Goal: Task Accomplishment & Management: Use online tool/utility

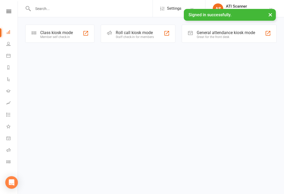
click at [229, 36] on div "Great for the front desk" at bounding box center [225, 37] width 58 height 4
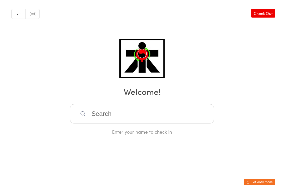
click at [193, 112] on input "search" at bounding box center [142, 113] width 144 height 19
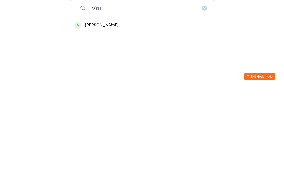
type input "Vru"
click at [127, 127] on div "Vrunda Hirani" at bounding box center [142, 130] width 134 height 7
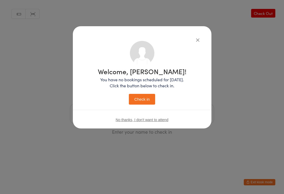
click at [141, 97] on button "Check in" at bounding box center [142, 99] width 26 height 11
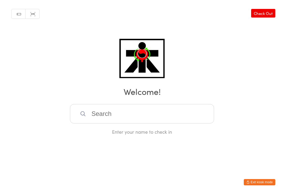
click at [175, 111] on input "search" at bounding box center [142, 113] width 144 height 19
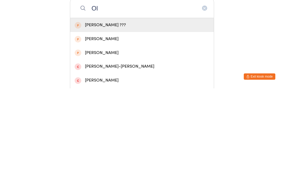
type input "O"
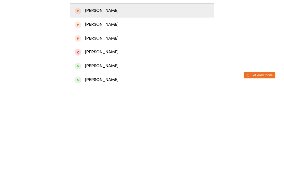
scroll to position [16, 0]
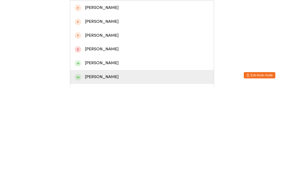
type input "Sebast"
click at [119, 181] on div "Sebastian Formato" at bounding box center [142, 184] width 134 height 7
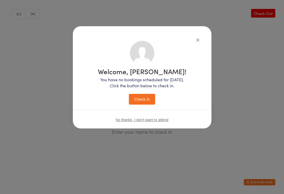
click at [145, 99] on button "Check in" at bounding box center [142, 99] width 26 height 11
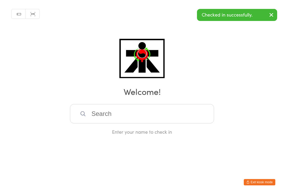
click at [123, 114] on input "search" at bounding box center [142, 113] width 144 height 19
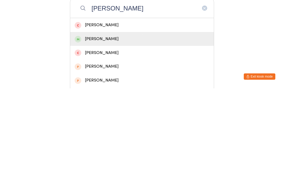
type input "Oliver b"
click at [110, 141] on div "Oliver Babic" at bounding box center [142, 144] width 134 height 7
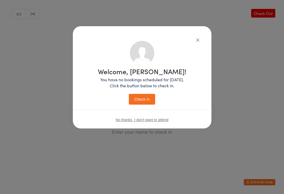
click at [145, 100] on button "Check in" at bounding box center [142, 99] width 26 height 11
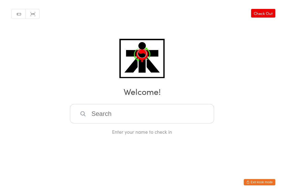
click at [191, 116] on input "search" at bounding box center [142, 113] width 144 height 19
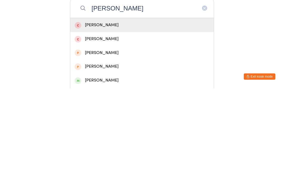
type input "Mikael"
click at [110, 183] on div "Mikael Mohamad Afiq" at bounding box center [142, 186] width 134 height 7
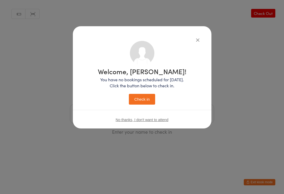
click at [141, 98] on button "Check in" at bounding box center [142, 99] width 26 height 11
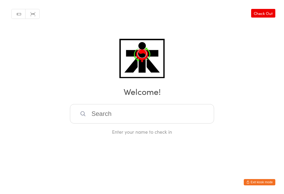
click at [119, 118] on input "search" at bounding box center [142, 113] width 144 height 19
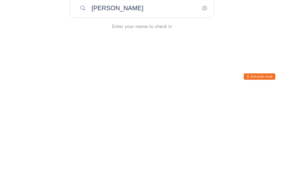
type input "Zach torres"
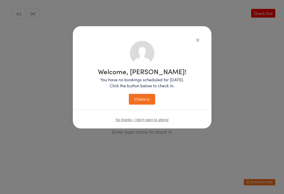
click at [148, 99] on button "Check in" at bounding box center [142, 99] width 26 height 11
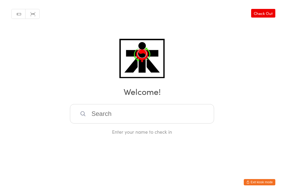
click at [123, 123] on input "search" at bounding box center [142, 113] width 144 height 19
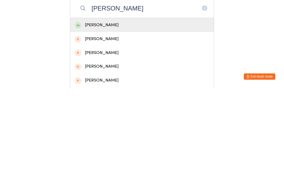
type input "Isabella beche"
click at [118, 127] on div "Isabella Bechelli" at bounding box center [142, 130] width 134 height 7
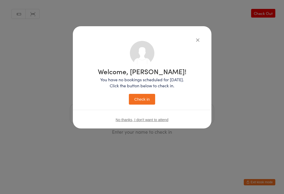
click at [147, 98] on button "Check in" at bounding box center [142, 99] width 26 height 11
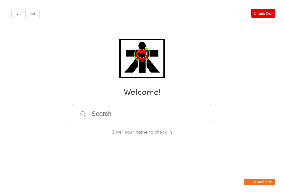
click at [144, 111] on input "search" at bounding box center [142, 113] width 144 height 19
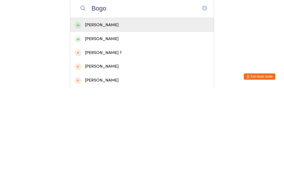
type input "Bogo"
click at [138, 127] on div "Arianna Bogoev" at bounding box center [142, 130] width 134 height 7
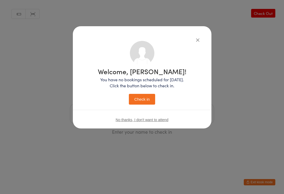
click at [141, 96] on button "Check in" at bounding box center [142, 99] width 26 height 11
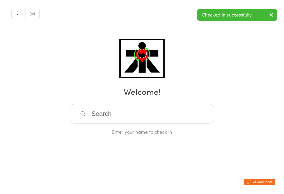
click at [142, 116] on input "search" at bounding box center [142, 113] width 144 height 19
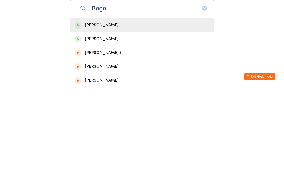
type input "Bogo"
click at [138, 141] on div "Sebastian Bogoev" at bounding box center [142, 144] width 134 height 7
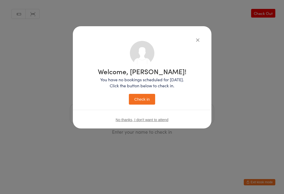
click at [142, 103] on button "Check in" at bounding box center [142, 99] width 26 height 11
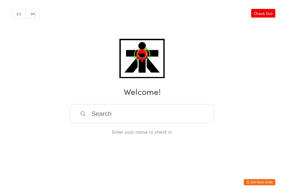
click at [117, 110] on input "search" at bounding box center [142, 113] width 144 height 19
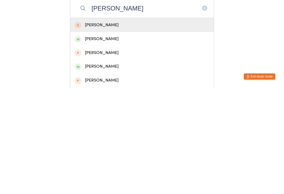
type input "Pranshi"
click at [89, 141] on div "Pranshi Pidhadiya" at bounding box center [142, 144] width 134 height 7
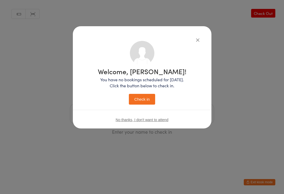
click at [145, 95] on button "Check in" at bounding box center [142, 99] width 26 height 11
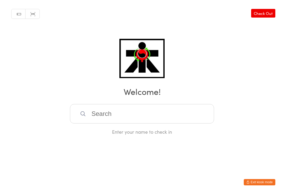
click at [109, 117] on input "search" at bounding box center [142, 113] width 144 height 19
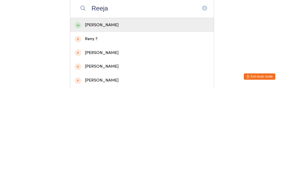
type input "Reeja"
click at [111, 127] on div "Reeja Dave" at bounding box center [142, 130] width 134 height 7
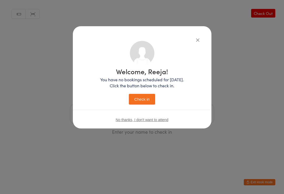
click at [144, 100] on button "Check in" at bounding box center [142, 99] width 26 height 11
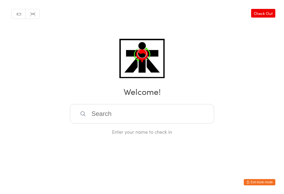
click at [178, 116] on input "search" at bounding box center [142, 113] width 144 height 19
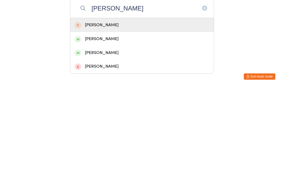
type input "Axel"
click at [111, 155] on div "[PERSON_NAME]" at bounding box center [142, 158] width 134 height 7
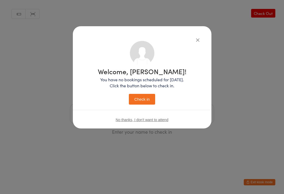
click at [140, 101] on button "Check in" at bounding box center [142, 99] width 26 height 11
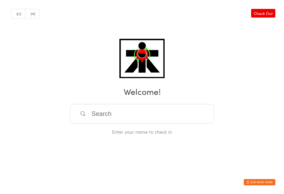
click at [140, 116] on input "search" at bounding box center [142, 113] width 144 height 19
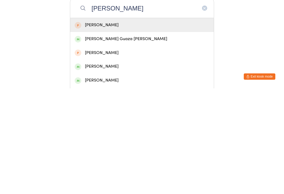
type input "Matias"
click at [120, 141] on div "Matias Guaza Castro" at bounding box center [142, 144] width 134 height 7
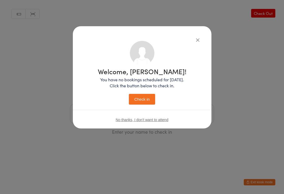
click at [147, 98] on button "Check in" at bounding box center [142, 99] width 26 height 11
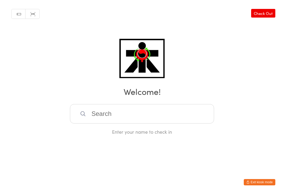
click at [124, 117] on input "search" at bounding box center [142, 113] width 144 height 19
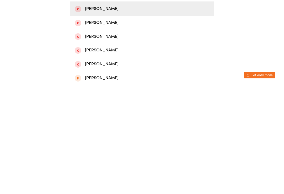
scroll to position [21, 0]
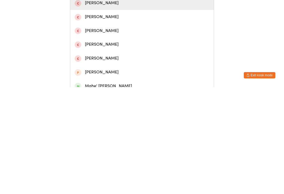
type input "Mahe"
click at [120, 190] on div "Mahe' Laporte-Allan" at bounding box center [142, 193] width 134 height 7
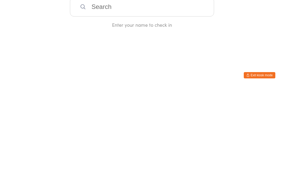
scroll to position [0, 0]
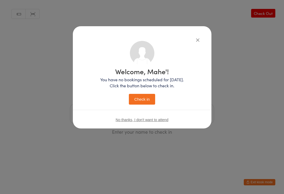
click at [144, 105] on button "Check in" at bounding box center [142, 99] width 26 height 11
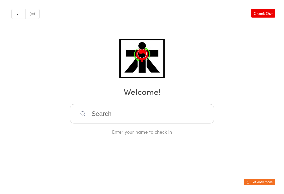
click at [138, 128] on div "Enter your name to check in" at bounding box center [142, 119] width 144 height 31
click at [142, 115] on input "search" at bounding box center [142, 113] width 144 height 19
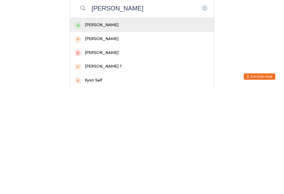
type input "Selena"
click at [134, 124] on div "Selena Lam" at bounding box center [141, 131] width 143 height 14
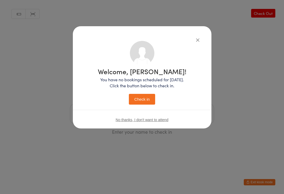
click at [154, 103] on button "Check in" at bounding box center [142, 99] width 26 height 11
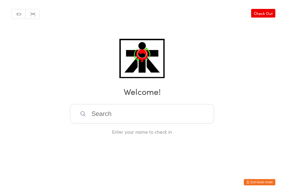
click at [149, 113] on input "search" at bounding box center [142, 113] width 144 height 19
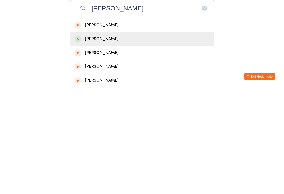
type input "Dean"
click at [131, 141] on div "Dean Bada" at bounding box center [142, 144] width 134 height 7
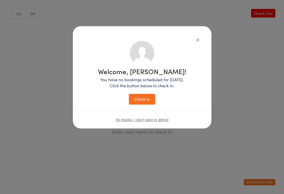
click at [144, 95] on button "Check in" at bounding box center [142, 99] width 26 height 11
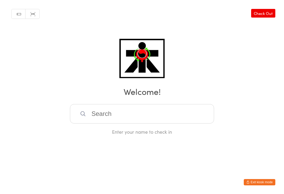
click at [179, 121] on input "search" at bounding box center [142, 113] width 144 height 19
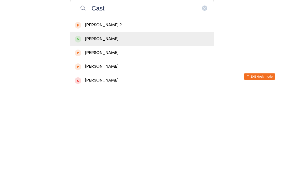
type input "Cast"
click at [119, 141] on div "Castiel Bada" at bounding box center [142, 144] width 134 height 7
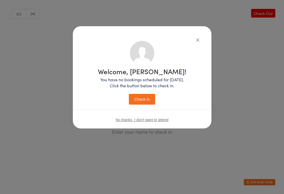
click at [142, 99] on button "Check in" at bounding box center [142, 99] width 26 height 11
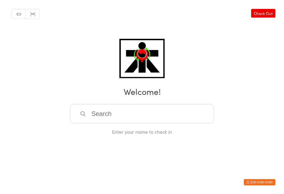
click at [199, 117] on input "search" at bounding box center [142, 113] width 144 height 19
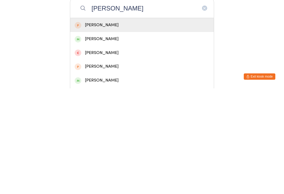
type input "Arianna"
click at [117, 183] on div "Arianna Minchilli" at bounding box center [142, 186] width 134 height 7
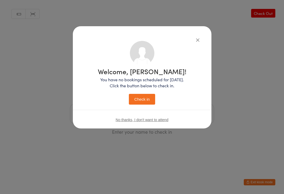
click at [142, 104] on button "Check in" at bounding box center [142, 99] width 26 height 11
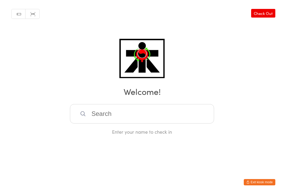
click at [252, 192] on html "You have now entered Kiosk Mode. Members will be able to check themselves in us…" at bounding box center [142, 97] width 284 height 194
click at [100, 117] on input "search" at bounding box center [142, 113] width 144 height 19
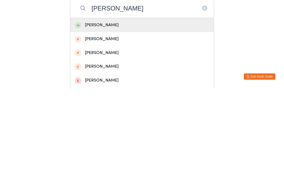
type input "Thomas marshall"
click at [100, 127] on div "Thomas Marshall" at bounding box center [142, 130] width 134 height 7
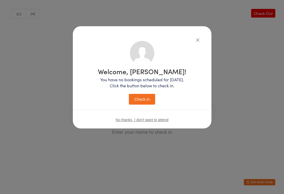
click at [140, 101] on button "Check in" at bounding box center [142, 99] width 26 height 11
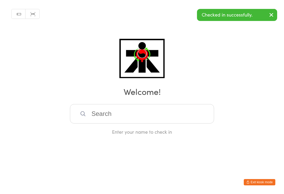
click at [92, 116] on input "search" at bounding box center [142, 113] width 144 height 19
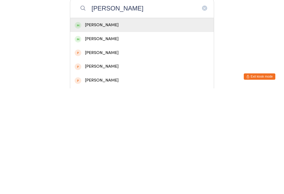
type input "Elizabeth marshall"
click at [109, 127] on div "Elizabeth Marshall" at bounding box center [142, 130] width 134 height 7
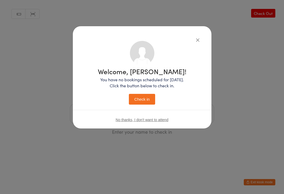
click at [143, 102] on button "Check in" at bounding box center [142, 99] width 26 height 11
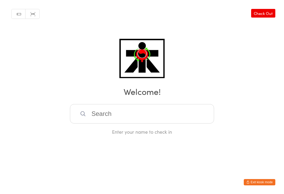
click at [87, 113] on input "search" at bounding box center [142, 113] width 144 height 19
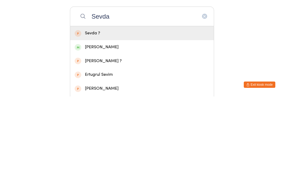
type input "Sevda"
click at [80, 141] on div "Sevda Kadic" at bounding box center [142, 144] width 134 height 7
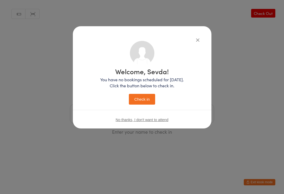
click at [139, 100] on button "Check in" at bounding box center [142, 99] width 26 height 11
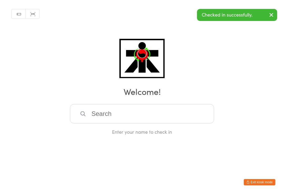
click at [137, 96] on h2 "Welcome!" at bounding box center [141, 92] width 273 height 12
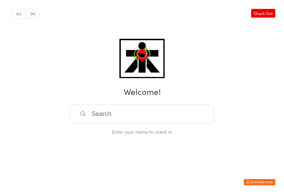
click at [196, 111] on input "search" at bounding box center [142, 113] width 144 height 19
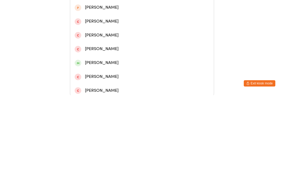
scroll to position [139, 0]
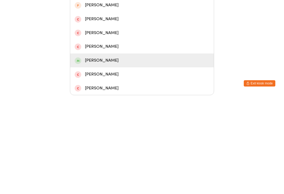
type input "Logan"
click at [77, 156] on span at bounding box center [78, 159] width 7 height 7
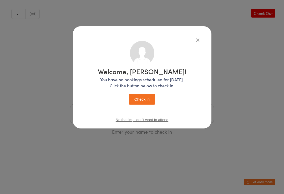
click at [143, 96] on button "Check in" at bounding box center [142, 99] width 26 height 11
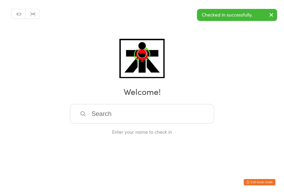
click at [135, 118] on input "search" at bounding box center [142, 113] width 144 height 19
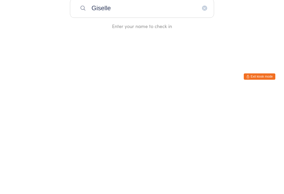
type input "Giselle"
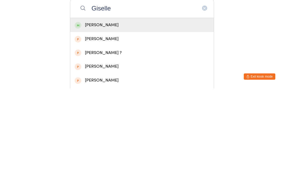
click at [128, 127] on div "Giselle Li" at bounding box center [142, 130] width 134 height 7
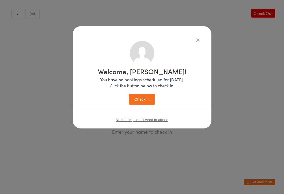
click at [144, 99] on button "Check in" at bounding box center [142, 99] width 26 height 11
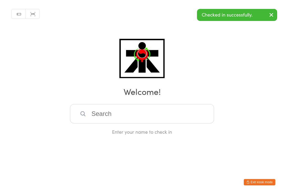
click at [170, 116] on input "search" at bounding box center [142, 113] width 144 height 19
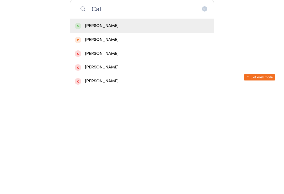
type input "Cal"
click at [118, 127] on div "Calix Lee" at bounding box center [142, 130] width 134 height 7
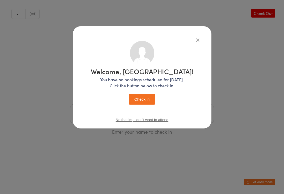
click at [154, 96] on button "Check in" at bounding box center [142, 99] width 26 height 11
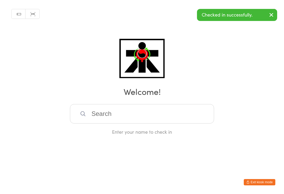
click at [151, 108] on input "search" at bounding box center [142, 113] width 144 height 19
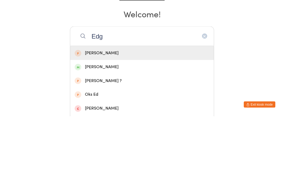
type input "Edg"
click at [115, 127] on div "[PERSON_NAME]" at bounding box center [142, 130] width 134 height 7
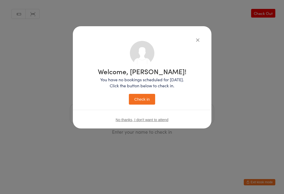
click at [168, 119] on span "No thanks, I don't want to attend" at bounding box center [142, 120] width 53 height 4
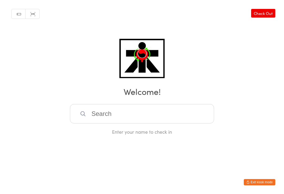
click at [160, 112] on input "search" at bounding box center [142, 113] width 144 height 19
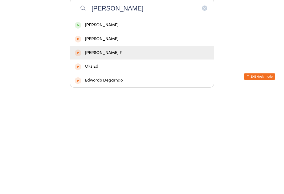
type input "[PERSON_NAME]"
click at [119, 152] on div "[PERSON_NAME] ?" at bounding box center [141, 159] width 143 height 14
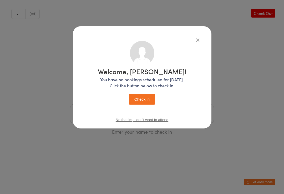
click at [139, 122] on span "No thanks, I don't want to attend" at bounding box center [142, 120] width 53 height 4
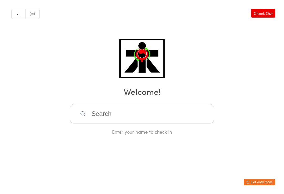
click at [98, 121] on input "search" at bounding box center [142, 113] width 144 height 19
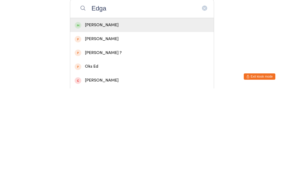
type input "Edga"
click at [77, 128] on span at bounding box center [78, 131] width 7 height 7
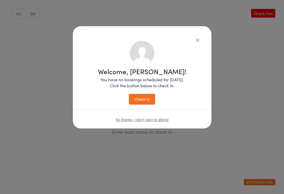
click at [133, 101] on button "Check in" at bounding box center [142, 99] width 26 height 11
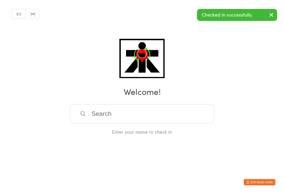
click at [265, 181] on button "Exit kiosk mode" at bounding box center [259, 182] width 32 height 6
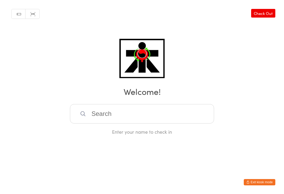
click at [113, 116] on input "search" at bounding box center [142, 113] width 144 height 19
click at [116, 122] on input "H" at bounding box center [142, 113] width 144 height 19
click at [124, 120] on input "Hen" at bounding box center [142, 113] width 144 height 19
click at [144, 120] on input "[PERSON_NAME]" at bounding box center [142, 113] width 144 height 19
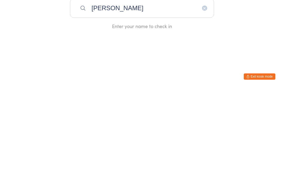
click at [157, 129] on div "Enter your name to check in" at bounding box center [142, 132] width 144 height 7
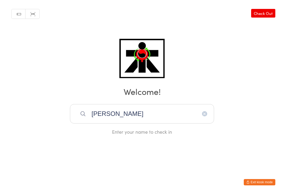
click at [148, 115] on input "[PERSON_NAME]" at bounding box center [142, 113] width 144 height 19
click at [137, 116] on input "Henry wy" at bounding box center [142, 113] width 144 height 19
click at [165, 117] on input "Henry wybra" at bounding box center [142, 113] width 144 height 19
click at [149, 116] on input "Henry wybran" at bounding box center [142, 113] width 144 height 19
click at [122, 134] on div "Enter your name to check in" at bounding box center [142, 132] width 144 height 7
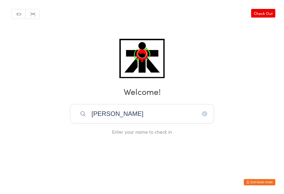
click at [133, 133] on div "Enter your name to check in" at bounding box center [142, 132] width 144 height 7
click at [135, 130] on div "Enter your name to check in" at bounding box center [142, 132] width 144 height 7
click at [148, 116] on input "Henry wybrant" at bounding box center [142, 113] width 144 height 19
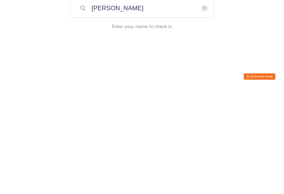
click at [107, 104] on input "Henry wybrant" at bounding box center [142, 113] width 144 height 19
type input "Henry wybra"
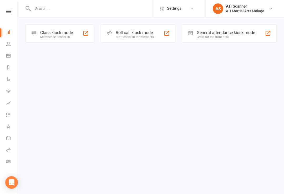
click at [65, 35] on div "Member self check-in" at bounding box center [56, 37] width 33 height 4
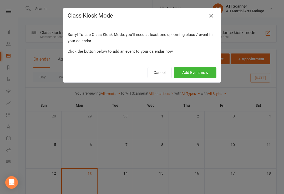
click at [208, 15] on button "button" at bounding box center [211, 16] width 8 height 8
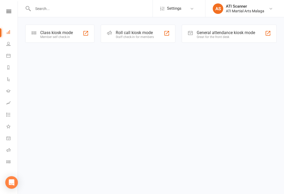
click at [282, 46] on div "Class kiosk mode Member self check-in Roll call kiosk mode Staff check-in for m…" at bounding box center [151, 33] width 266 height 33
click at [135, 36] on div "Staff check-in for members" at bounding box center [135, 37] width 38 height 4
click at [53, 29] on div "Class kiosk mode Member self check-in" at bounding box center [59, 34] width 69 height 18
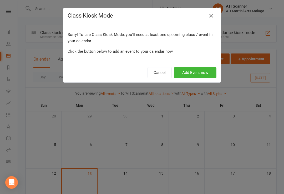
click at [213, 14] on icon "button" at bounding box center [211, 16] width 6 height 6
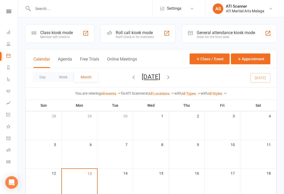
click at [217, 33] on div "General attendance kiosk mode" at bounding box center [225, 32] width 58 height 5
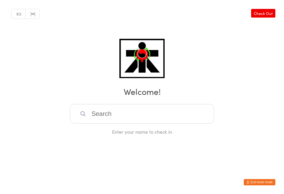
click at [125, 118] on input "search" at bounding box center [142, 113] width 144 height 19
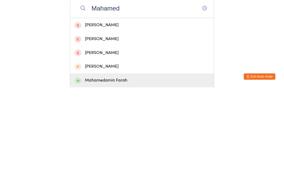
type input "Mahamed"
click at [117, 183] on div "Mahamedamin Farah" at bounding box center [142, 186] width 134 height 7
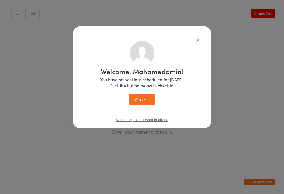
click at [152, 104] on button "Check in" at bounding box center [142, 99] width 26 height 11
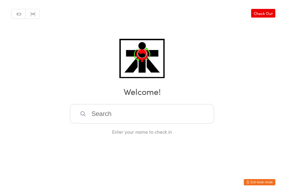
click at [98, 114] on input "search" at bounding box center [142, 113] width 144 height 19
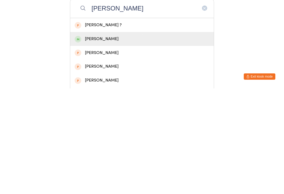
type input "[PERSON_NAME]"
click at [106, 141] on div "[PERSON_NAME]" at bounding box center [142, 144] width 134 height 7
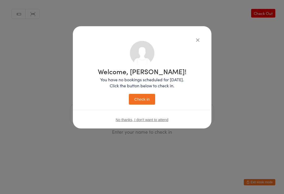
click at [146, 99] on button "Check in" at bounding box center [142, 99] width 26 height 11
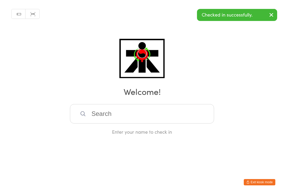
click at [109, 119] on input "search" at bounding box center [142, 113] width 144 height 19
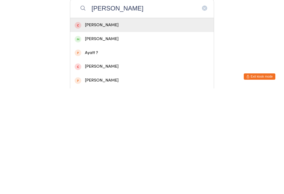
type input "[PERSON_NAME]"
click at [93, 141] on div "[PERSON_NAME]" at bounding box center [142, 144] width 134 height 7
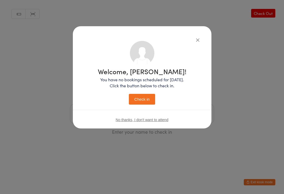
click at [138, 95] on button "Check in" at bounding box center [142, 99] width 26 height 11
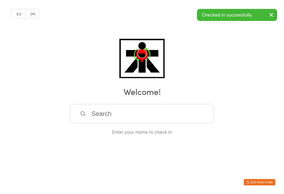
click at [173, 114] on input "search" at bounding box center [142, 113] width 144 height 19
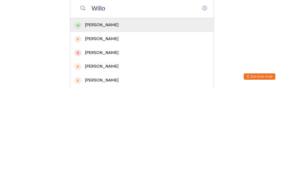
type input "Willo"
click at [127, 127] on div "[PERSON_NAME]" at bounding box center [142, 130] width 134 height 7
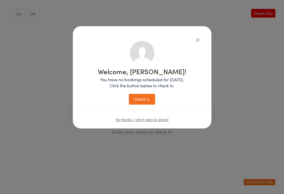
click at [143, 97] on button "Check in" at bounding box center [142, 99] width 26 height 11
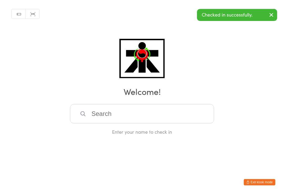
click at [147, 116] on input "search" at bounding box center [142, 113] width 144 height 19
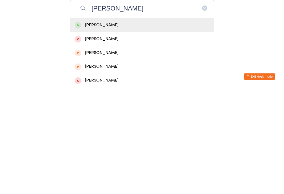
type input "[PERSON_NAME]"
click at [77, 128] on span at bounding box center [78, 131] width 7 height 7
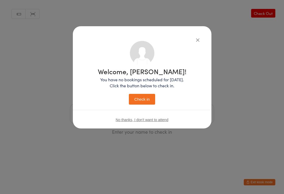
click at [142, 95] on button "Check in" at bounding box center [142, 99] width 26 height 11
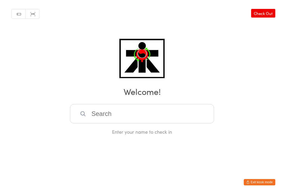
click at [132, 116] on input "search" at bounding box center [142, 113] width 144 height 19
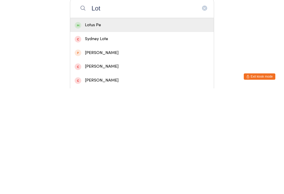
type input "Lot"
click at [137, 127] on div "Lotus Pe" at bounding box center [142, 130] width 134 height 7
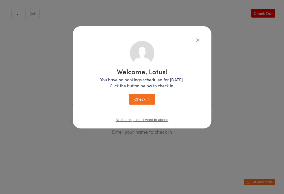
click at [143, 100] on button "Check in" at bounding box center [142, 99] width 26 height 11
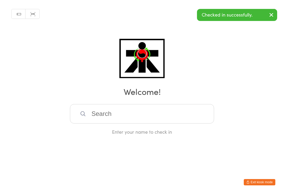
click at [139, 116] on input "search" at bounding box center [142, 113] width 144 height 19
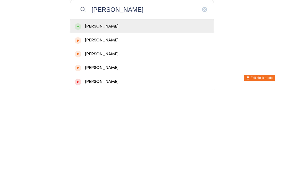
type input "[PERSON_NAME]"
click at [121, 127] on div "[PERSON_NAME]" at bounding box center [142, 130] width 134 height 7
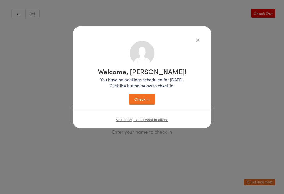
click at [142, 100] on button "Check in" at bounding box center [142, 99] width 26 height 11
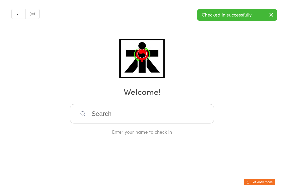
click at [128, 116] on input "search" at bounding box center [142, 113] width 144 height 19
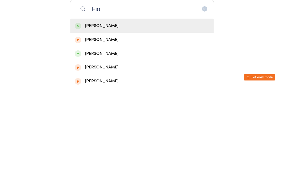
type input "Fio"
click at [135, 127] on div "[PERSON_NAME]" at bounding box center [142, 130] width 134 height 7
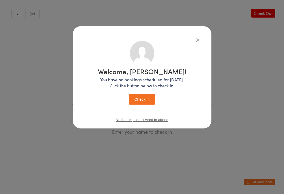
click at [147, 99] on button "Check in" at bounding box center [142, 99] width 26 height 11
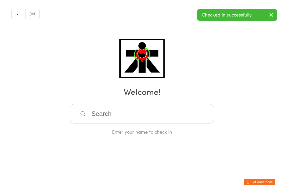
click at [119, 116] on input "search" at bounding box center [142, 113] width 144 height 19
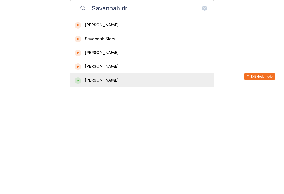
type input "Savannah dr"
click at [95, 183] on div "[PERSON_NAME]" at bounding box center [142, 186] width 134 height 7
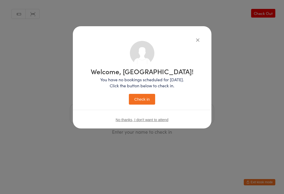
click at [146, 97] on button "Check in" at bounding box center [142, 99] width 26 height 11
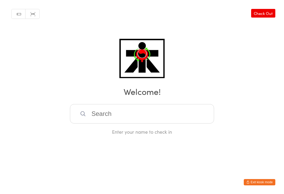
click at [104, 124] on input "search" at bounding box center [142, 113] width 144 height 19
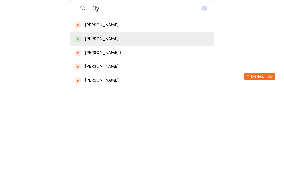
type input "Jiy"
click at [82, 141] on div "[PERSON_NAME]" at bounding box center [142, 144] width 134 height 7
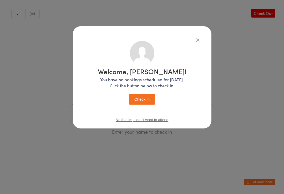
click at [133, 103] on button "Check in" at bounding box center [142, 99] width 26 height 11
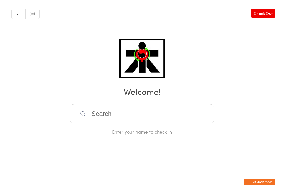
click at [72, 118] on input "search" at bounding box center [142, 113] width 144 height 19
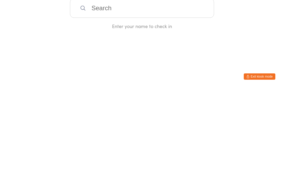
type input "L"
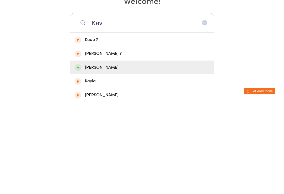
type input "Kav"
click at [81, 155] on div "[PERSON_NAME]" at bounding box center [142, 158] width 134 height 7
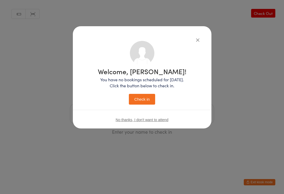
click at [145, 102] on button "Check in" at bounding box center [142, 99] width 26 height 11
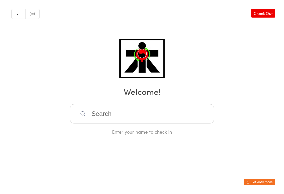
click at [160, 124] on input "search" at bounding box center [142, 113] width 144 height 19
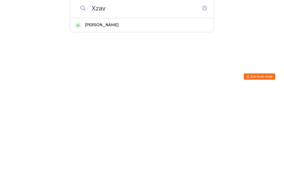
type input "Xzav"
click at [131, 124] on div "[PERSON_NAME]" at bounding box center [141, 131] width 143 height 14
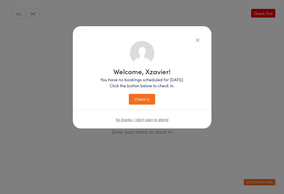
click at [143, 100] on button "Check in" at bounding box center [142, 99] width 26 height 11
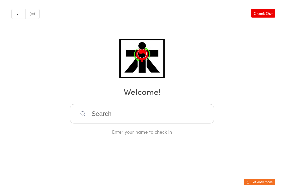
click at [79, 114] on input "search" at bounding box center [142, 113] width 144 height 19
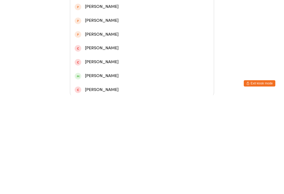
scroll to position [139, 0]
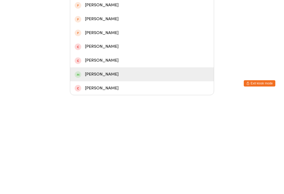
type input "[PERSON_NAME]"
click at [73, 166] on div "[PERSON_NAME]" at bounding box center [141, 173] width 143 height 14
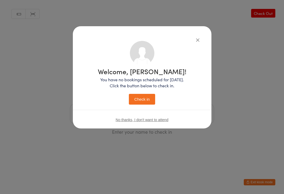
click at [135, 101] on button "Check in" at bounding box center [142, 99] width 26 height 11
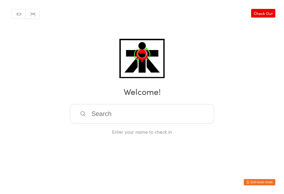
click at [180, 114] on input "search" at bounding box center [142, 113] width 144 height 19
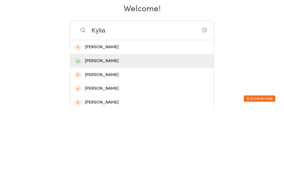
type input "Kylia"
click at [119, 141] on div "[PERSON_NAME]" at bounding box center [142, 144] width 134 height 7
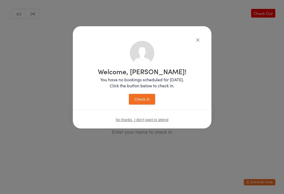
click at [145, 96] on button "Check in" at bounding box center [142, 99] width 26 height 11
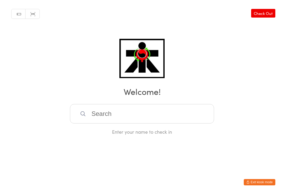
click at [103, 116] on input "search" at bounding box center [142, 113] width 144 height 19
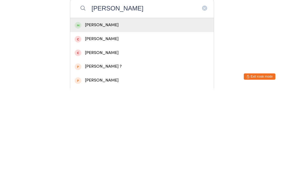
type input "[PERSON_NAME]"
click at [172, 127] on div "[PERSON_NAME]" at bounding box center [142, 130] width 134 height 7
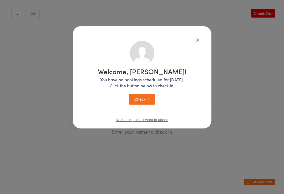
click at [197, 40] on icon "button" at bounding box center [198, 40] width 6 height 6
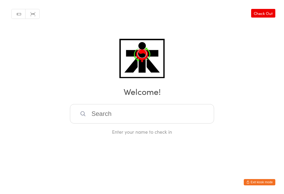
click at [114, 107] on input "search" at bounding box center [142, 113] width 144 height 19
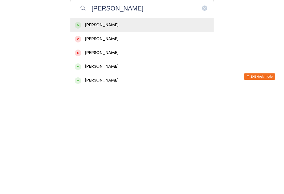
type input "[PERSON_NAME]"
click at [100, 127] on div "[PERSON_NAME]" at bounding box center [142, 130] width 134 height 7
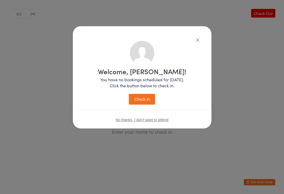
click at [142, 99] on button "Check in" at bounding box center [142, 99] width 26 height 11
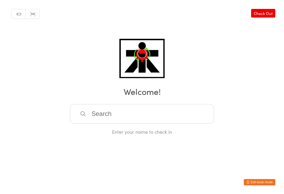
click at [121, 115] on input "search" at bounding box center [142, 113] width 144 height 19
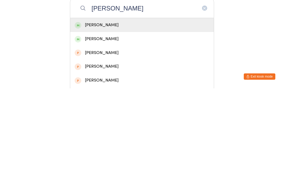
type input "[PERSON_NAME]"
click at [94, 141] on div "[PERSON_NAME]" at bounding box center [142, 144] width 134 height 7
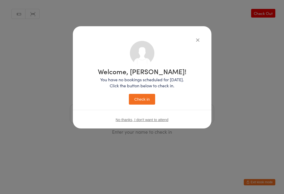
click at [134, 100] on button "Check in" at bounding box center [142, 99] width 26 height 11
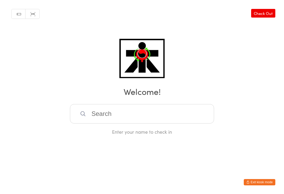
click at [196, 113] on input "search" at bounding box center [142, 113] width 144 height 19
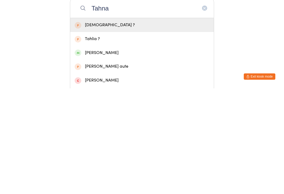
type input "Tahna"
click at [111, 155] on div "[PERSON_NAME]" at bounding box center [142, 158] width 134 height 7
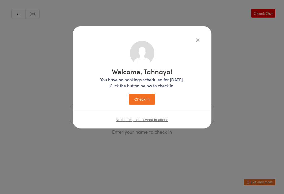
click at [199, 40] on icon "button" at bounding box center [198, 40] width 6 height 6
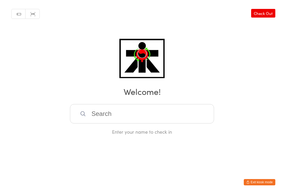
click at [183, 114] on input "search" at bounding box center [142, 113] width 144 height 19
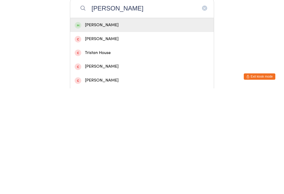
type input "[PERSON_NAME]"
click at [152, 127] on div "[PERSON_NAME]" at bounding box center [142, 130] width 134 height 7
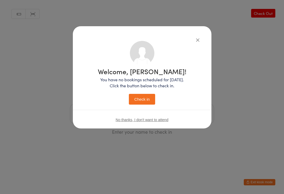
click at [146, 101] on button "Check in" at bounding box center [142, 99] width 26 height 11
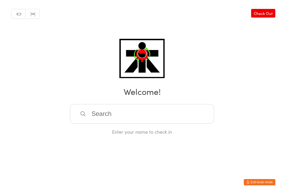
click at [142, 121] on input "search" at bounding box center [142, 113] width 144 height 19
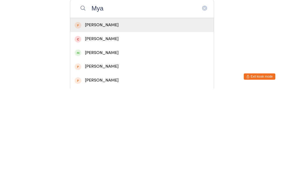
scroll to position [84, 0]
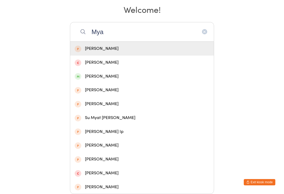
type input "Mya"
click at [103, 78] on div "[PERSON_NAME]" at bounding box center [142, 76] width 134 height 7
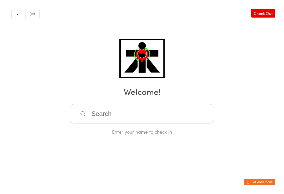
scroll to position [0, 0]
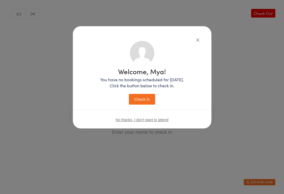
click at [140, 98] on button "Check in" at bounding box center [142, 99] width 26 height 11
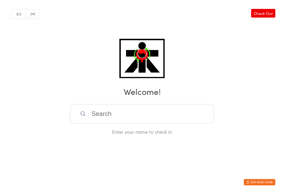
click at [107, 120] on input "search" at bounding box center [142, 113] width 144 height 19
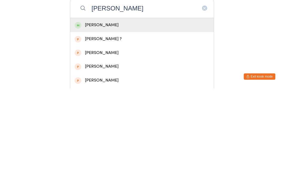
type input "[PERSON_NAME]"
click at [107, 127] on div "[PERSON_NAME]" at bounding box center [142, 130] width 134 height 7
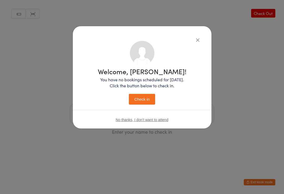
click at [143, 100] on button "Check in" at bounding box center [142, 99] width 26 height 11
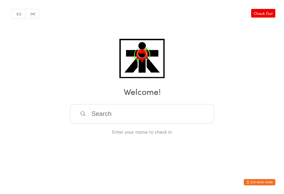
click at [171, 112] on input "search" at bounding box center [142, 113] width 144 height 19
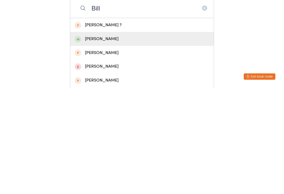
type input "Bill"
click at [85, 138] on div "[PERSON_NAME]" at bounding box center [141, 145] width 143 height 14
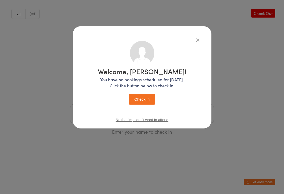
click at [154, 100] on button "Check in" at bounding box center [142, 99] width 26 height 11
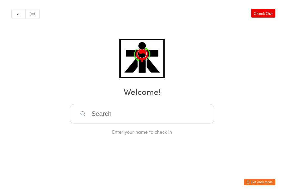
click at [100, 112] on input "search" at bounding box center [142, 113] width 144 height 19
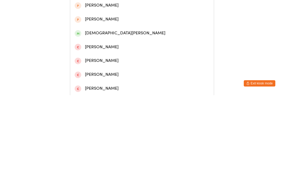
scroll to position [72, 0]
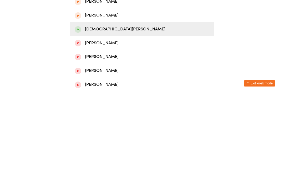
type input "[PERSON_NAME]"
click at [88, 125] on div "[DEMOGRAPHIC_DATA][PERSON_NAME]" at bounding box center [142, 128] width 134 height 7
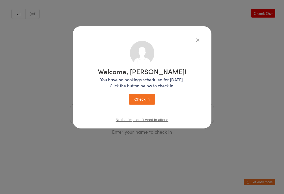
click at [138, 102] on button "Check in" at bounding box center [142, 99] width 26 height 11
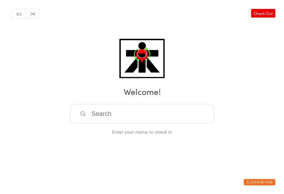
click at [200, 112] on input "search" at bounding box center [142, 113] width 144 height 19
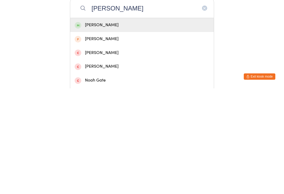
type input "[PERSON_NAME]"
click at [196, 127] on div "[PERSON_NAME]" at bounding box center [142, 130] width 134 height 7
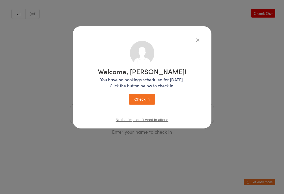
click at [146, 94] on button "Check in" at bounding box center [142, 99] width 26 height 11
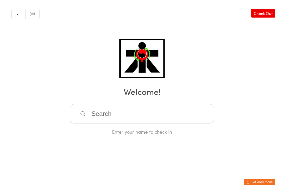
click at [283, 90] on div "Manual search Scanner input Check Out Welcome! Enter your name to check in" at bounding box center [142, 67] width 284 height 135
click at [283, 179] on html "You have now entered Kiosk Mode. Members will be able to check themselves in us…" at bounding box center [142, 97] width 284 height 194
click at [193, 118] on input "search" at bounding box center [142, 113] width 144 height 19
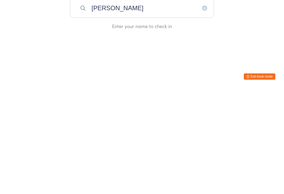
type input "[PERSON_NAME]"
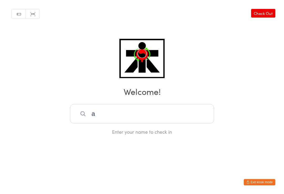
type input "a"
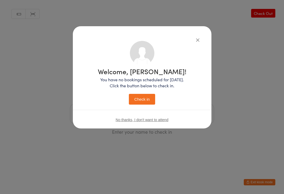
click at [196, 42] on icon "button" at bounding box center [198, 40] width 6 height 6
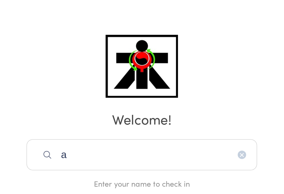
click at [122, 104] on input "a" at bounding box center [142, 113] width 144 height 19
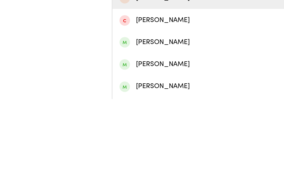
type input "[PERSON_NAME]"
click at [139, 169] on div "[PERSON_NAME]" at bounding box center [142, 172] width 134 height 7
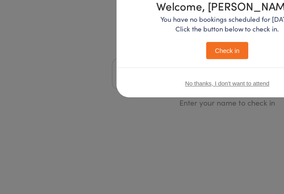
click at [154, 94] on button "Check in" at bounding box center [142, 99] width 26 height 11
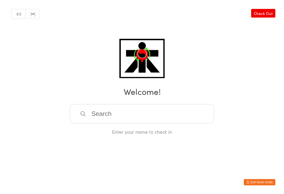
click at [109, 116] on input "search" at bounding box center [142, 113] width 144 height 19
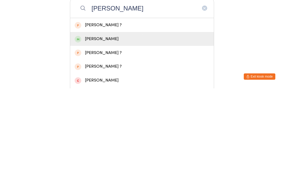
type input "[PERSON_NAME]"
click at [107, 141] on div "[PERSON_NAME]" at bounding box center [142, 144] width 134 height 7
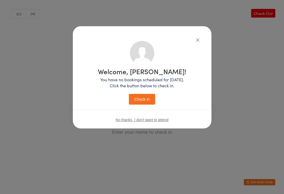
click at [149, 98] on button "Check in" at bounding box center [142, 99] width 26 height 11
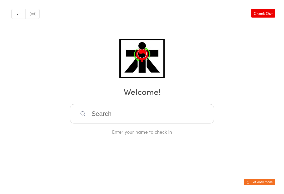
click at [131, 122] on input "search" at bounding box center [142, 113] width 144 height 19
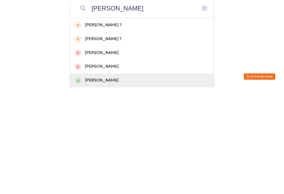
type input "[PERSON_NAME]"
click at [119, 183] on div "[PERSON_NAME]" at bounding box center [142, 186] width 134 height 7
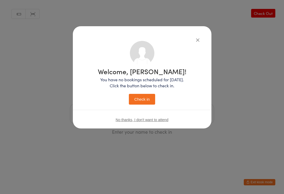
click at [146, 100] on button "Check in" at bounding box center [142, 99] width 26 height 11
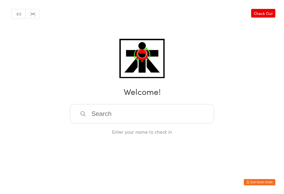
click at [190, 124] on input "search" at bounding box center [142, 113] width 144 height 19
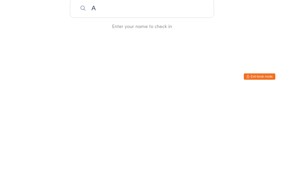
type input "A,"
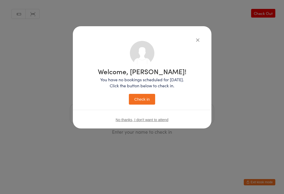
click at [199, 42] on icon "button" at bounding box center [198, 40] width 6 height 6
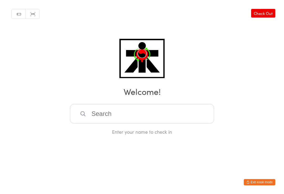
click at [144, 115] on input "search" at bounding box center [142, 113] width 144 height 19
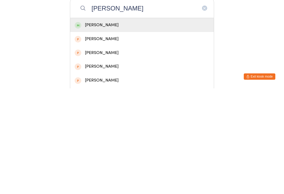
type input "[PERSON_NAME]"
click at [117, 127] on div "[PERSON_NAME]" at bounding box center [142, 130] width 134 height 7
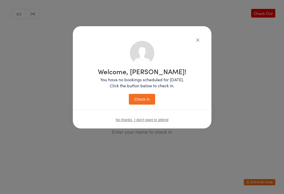
click at [144, 102] on button "Check in" at bounding box center [142, 99] width 26 height 11
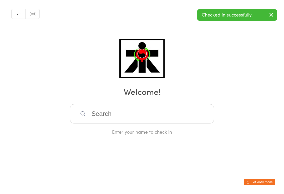
click at [164, 118] on input "search" at bounding box center [142, 113] width 144 height 19
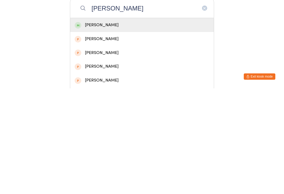
type input "[PERSON_NAME]"
click at [136, 127] on div "[PERSON_NAME]" at bounding box center [142, 130] width 134 height 7
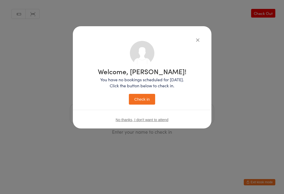
click at [198, 42] on icon "button" at bounding box center [198, 40] width 6 height 6
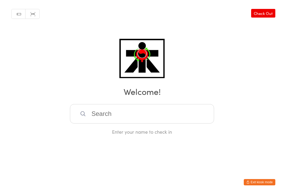
click at [138, 117] on input "search" at bounding box center [142, 113] width 144 height 19
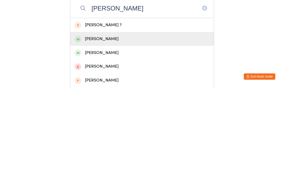
type input "[PERSON_NAME]"
click at [116, 138] on div "[PERSON_NAME]" at bounding box center [141, 145] width 143 height 14
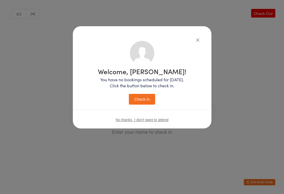
click at [145, 102] on button "Check in" at bounding box center [142, 99] width 26 height 11
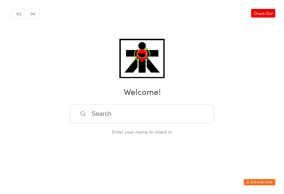
click at [202, 116] on input "search" at bounding box center [142, 113] width 144 height 19
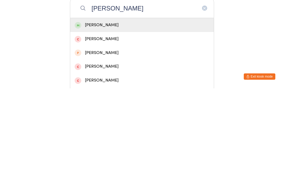
type input "[PERSON_NAME]"
click at [176, 127] on div "[PERSON_NAME]" at bounding box center [142, 130] width 134 height 7
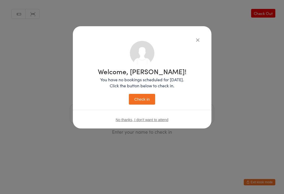
click at [150, 100] on button "Check in" at bounding box center [142, 99] width 26 height 11
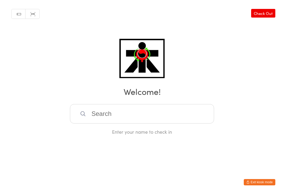
click at [84, 119] on input "search" at bounding box center [142, 113] width 144 height 19
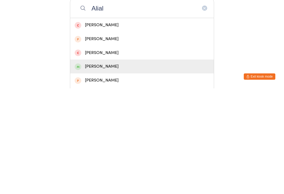
type input "Alial"
click at [119, 165] on div "[PERSON_NAME]" at bounding box center [141, 172] width 143 height 14
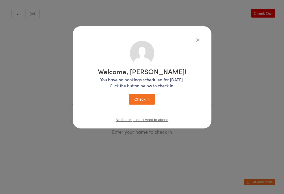
click at [149, 97] on button "Check in" at bounding box center [142, 99] width 26 height 11
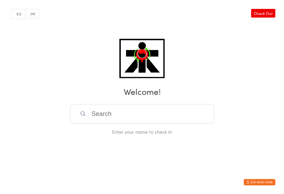
click at [188, 112] on input "search" at bounding box center [142, 113] width 144 height 19
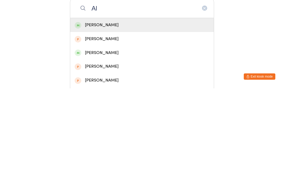
type input "A"
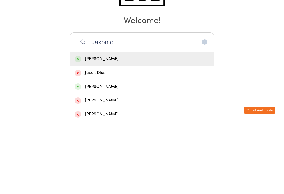
type input "Jaxon d"
click at [116, 127] on div "[PERSON_NAME]" at bounding box center [142, 130] width 134 height 7
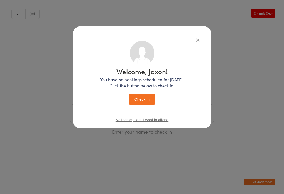
click at [149, 92] on div "Welcome, Jaxon! You have no bookings scheduled for [DATE]. Click the button bel…" at bounding box center [142, 86] width 84 height 37
click at [131, 101] on button "Check in" at bounding box center [142, 99] width 26 height 11
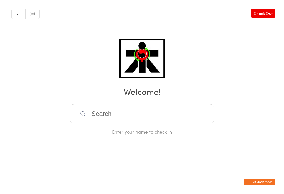
click at [121, 118] on input "search" at bounding box center [142, 113] width 144 height 19
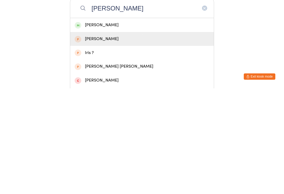
type input "[PERSON_NAME]"
click at [102, 141] on div "[PERSON_NAME]" at bounding box center [142, 144] width 134 height 7
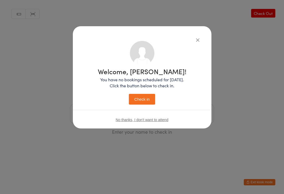
click at [67, 173] on div "Welcome, [PERSON_NAME]! You have no bookings scheduled for [DATE]. Click the bu…" at bounding box center [142, 97] width 284 height 194
click at [59, 172] on div "Welcome, [PERSON_NAME]! You have no bookings scheduled for [DATE]. Click the bu…" at bounding box center [142, 97] width 284 height 194
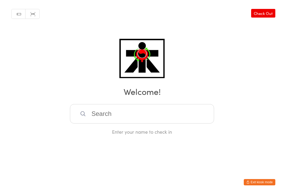
click at [100, 119] on input "search" at bounding box center [142, 113] width 144 height 19
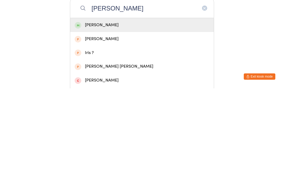
type input "[PERSON_NAME]"
click at [116, 127] on div "[PERSON_NAME]" at bounding box center [142, 130] width 134 height 7
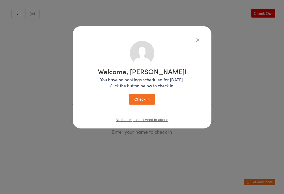
click at [150, 96] on button "Check in" at bounding box center [142, 99] width 26 height 11
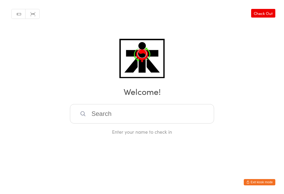
click at [185, 124] on input "search" at bounding box center [142, 113] width 144 height 19
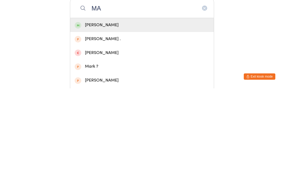
type input "M"
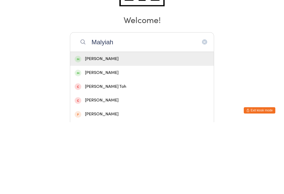
type input "Malyiah"
click at [192, 124] on div "[PERSON_NAME]" at bounding box center [141, 131] width 143 height 14
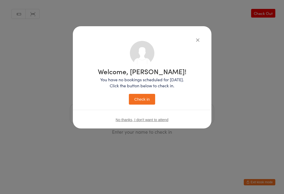
click at [142, 97] on button "Check in" at bounding box center [142, 99] width 26 height 11
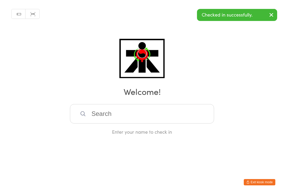
click at [164, 112] on input "search" at bounding box center [142, 113] width 144 height 19
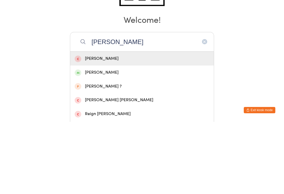
type input "[PERSON_NAME]"
click at [81, 142] on span at bounding box center [78, 145] width 7 height 7
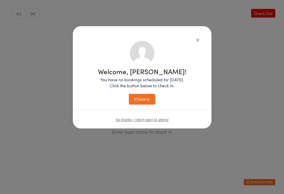
click at [150, 96] on button "Check in" at bounding box center [142, 99] width 26 height 11
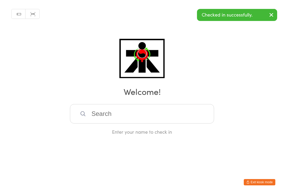
click at [171, 109] on input "search" at bounding box center [142, 113] width 144 height 19
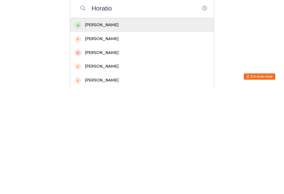
type input "Horatio"
click at [81, 124] on div "[PERSON_NAME]" at bounding box center [141, 131] width 143 height 14
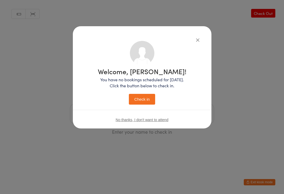
click at [148, 101] on button "Check in" at bounding box center [142, 99] width 26 height 11
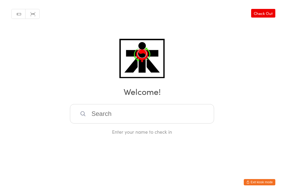
click at [141, 116] on input "search" at bounding box center [142, 113] width 144 height 19
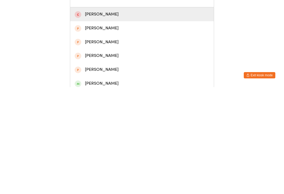
scroll to position [48, 0]
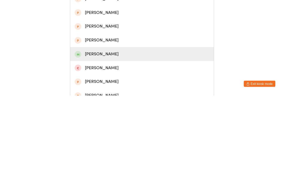
type input "Chelsea"
click at [104, 149] on div "[PERSON_NAME]" at bounding box center [142, 152] width 134 height 7
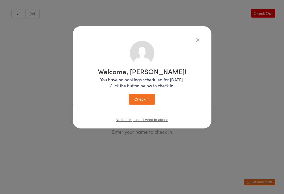
click at [145, 97] on button "Check in" at bounding box center [142, 99] width 26 height 11
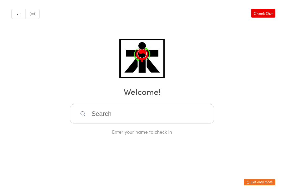
click at [98, 116] on input "search" at bounding box center [142, 113] width 144 height 19
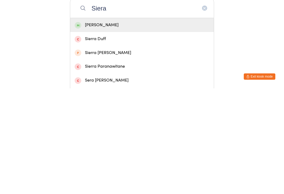
type input "Siera"
click at [109, 127] on div "[PERSON_NAME]" at bounding box center [142, 130] width 134 height 7
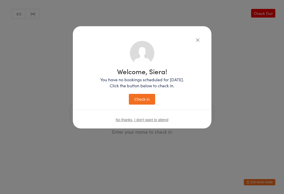
click at [147, 101] on button "Check in" at bounding box center [142, 99] width 26 height 11
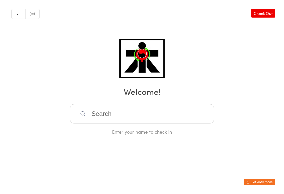
click at [168, 111] on input "search" at bounding box center [142, 113] width 144 height 19
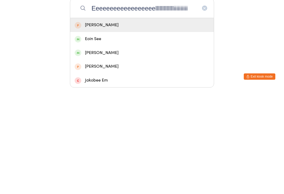
type input "Eeeeeeeeeeeeeeeeeellllllllllllliiiiiiiiiii"
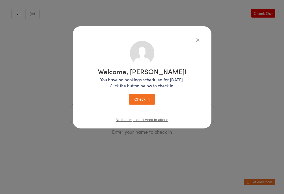
click at [200, 38] on icon "button" at bounding box center [198, 40] width 6 height 6
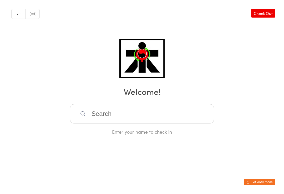
click at [130, 118] on input "search" at bounding box center [142, 113] width 144 height 19
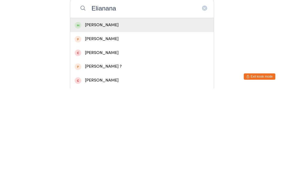
type input "Elianana"
click at [132, 124] on div "[PERSON_NAME]" at bounding box center [141, 131] width 143 height 14
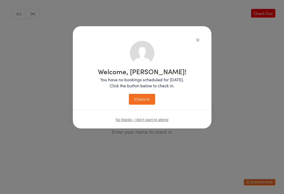
click at [148, 109] on div "Welcome, [PERSON_NAME]! You have no bookings scheduled for [DATE]. Click the bu…" at bounding box center [141, 85] width 117 height 89
click at [143, 97] on button "Check in" at bounding box center [142, 99] width 26 height 11
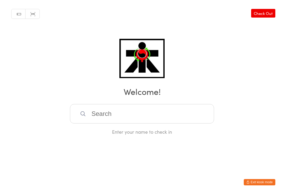
click at [183, 120] on input "search" at bounding box center [142, 113] width 144 height 19
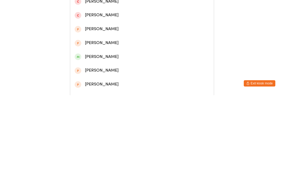
scroll to position [59, 0]
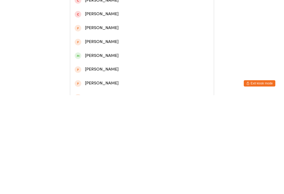
type input "[PERSON_NAME]"
click at [116, 151] on div "[PERSON_NAME]" at bounding box center [142, 154] width 134 height 7
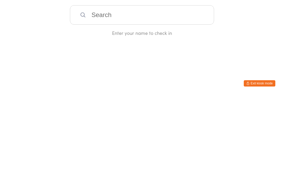
scroll to position [0, 0]
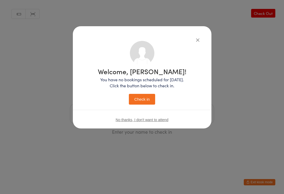
click at [145, 95] on button "Check in" at bounding box center [142, 99] width 26 height 11
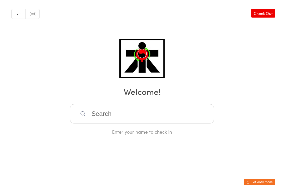
click at [100, 123] on input "search" at bounding box center [142, 113] width 144 height 19
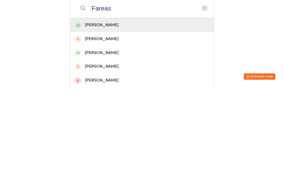
type input "Fareas"
click at [95, 127] on div "[PERSON_NAME]" at bounding box center [142, 130] width 134 height 7
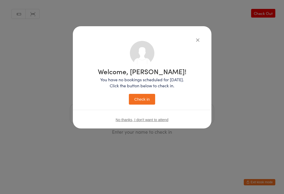
click at [143, 95] on button "Check in" at bounding box center [142, 99] width 26 height 11
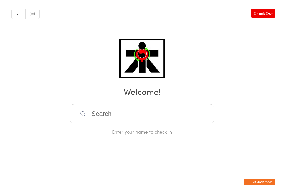
click at [98, 115] on input "search" at bounding box center [142, 113] width 144 height 19
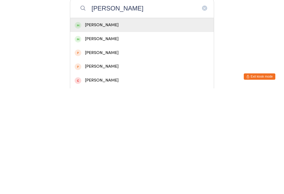
type input "[PERSON_NAME]"
click at [92, 127] on div "[PERSON_NAME]" at bounding box center [142, 130] width 134 height 7
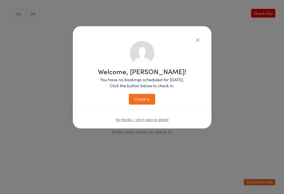
click at [144, 100] on button "Check in" at bounding box center [142, 99] width 26 height 11
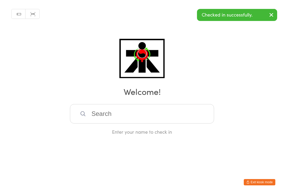
click at [102, 115] on input "search" at bounding box center [142, 113] width 144 height 19
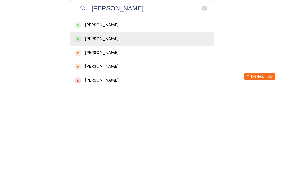
type input "[PERSON_NAME]"
click at [94, 141] on div "[PERSON_NAME]" at bounding box center [142, 144] width 134 height 7
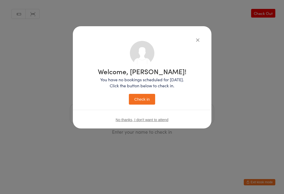
click at [141, 98] on button "Check in" at bounding box center [142, 99] width 26 height 11
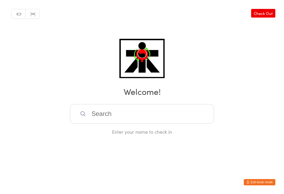
click at [139, 117] on input "search" at bounding box center [142, 113] width 144 height 19
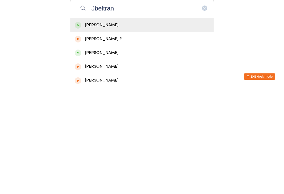
type input "Jbeltran"
click at [87, 127] on div "[PERSON_NAME]" at bounding box center [142, 130] width 134 height 7
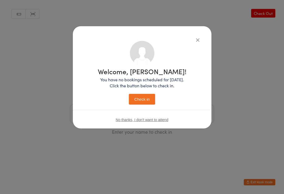
click at [149, 95] on button "Check in" at bounding box center [142, 99] width 26 height 11
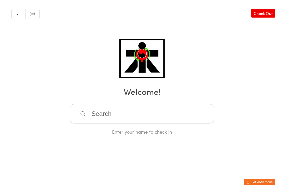
click at [133, 109] on input "search" at bounding box center [142, 113] width 144 height 19
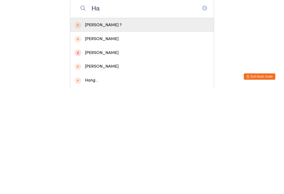
type input "H"
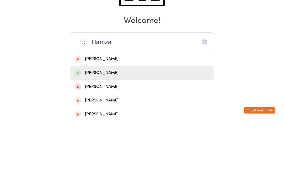
type input "Hamza"
click at [109, 141] on div "[PERSON_NAME]" at bounding box center [142, 144] width 134 height 7
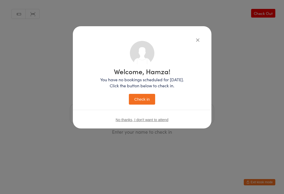
click at [145, 105] on button "Check in" at bounding box center [142, 99] width 26 height 11
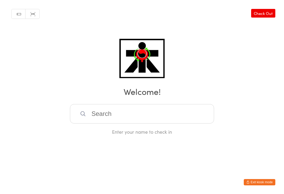
click at [185, 118] on input "search" at bounding box center [142, 113] width 144 height 19
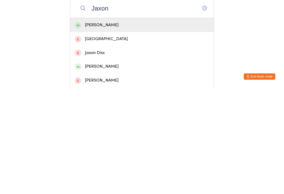
type input "Jaxon"
click at [192, 124] on div "[PERSON_NAME]" at bounding box center [141, 131] width 143 height 14
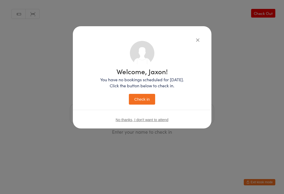
click at [143, 99] on button "Check in" at bounding box center [142, 99] width 26 height 11
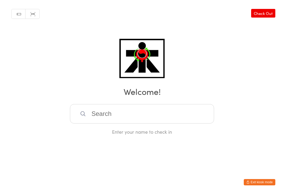
click at [89, 124] on input "search" at bounding box center [142, 113] width 144 height 19
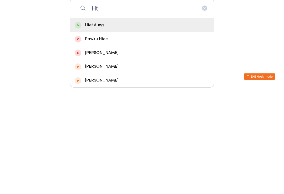
type input "H"
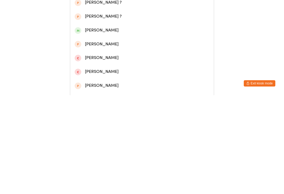
scroll to position [68, 0]
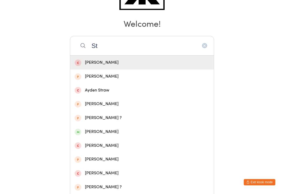
type input "S"
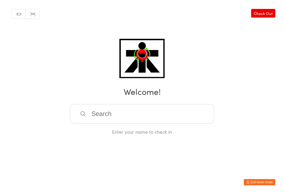
scroll to position [0, 0]
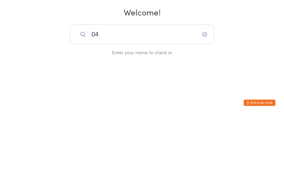
type input "0"
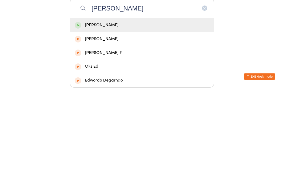
scroll to position [1, 0]
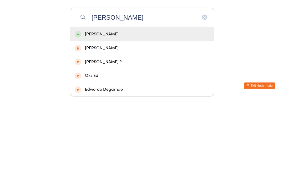
click at [206, 104] on input "[PERSON_NAME]" at bounding box center [142, 113] width 144 height 19
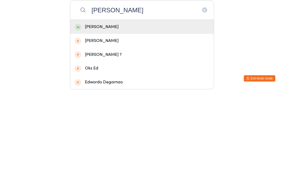
click at [203, 104] on input "[PERSON_NAME]" at bounding box center [142, 113] width 144 height 19
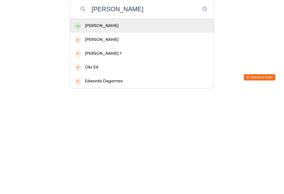
type input "[PERSON_NAME]"
click at [205, 112] on icon "button" at bounding box center [204, 114] width 4 height 4
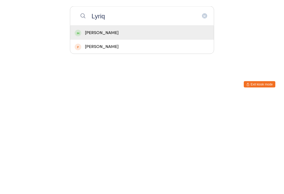
type input "Lyriq"
click at [167, 127] on div "[PERSON_NAME]" at bounding box center [142, 130] width 134 height 7
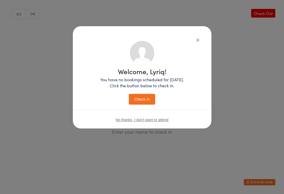
click at [140, 98] on button "Check in" at bounding box center [142, 99] width 26 height 11
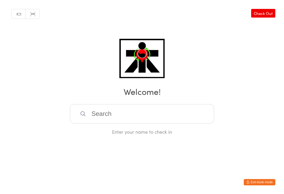
click at [139, 124] on input "search" at bounding box center [142, 113] width 144 height 19
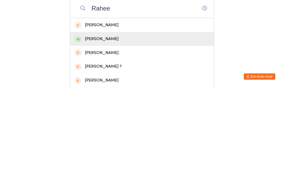
type input "Rahee"
click at [109, 141] on div "[PERSON_NAME]" at bounding box center [142, 144] width 134 height 7
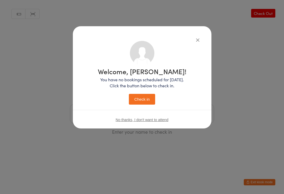
click at [143, 99] on button "Check in" at bounding box center [142, 99] width 26 height 11
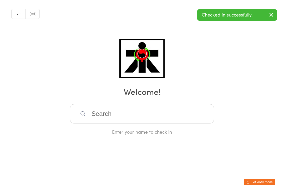
click at [154, 113] on input "search" at bounding box center [142, 113] width 144 height 19
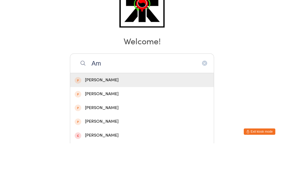
type input "A"
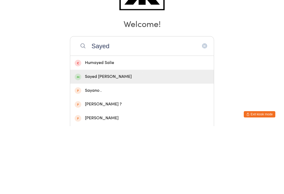
type input "Sayed"
click at [127, 141] on div "Sayed [PERSON_NAME]" at bounding box center [142, 144] width 134 height 7
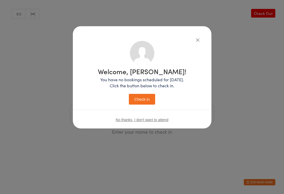
click at [148, 101] on button "Check in" at bounding box center [142, 99] width 26 height 11
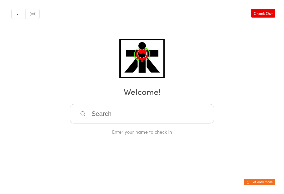
click at [135, 106] on input "search" at bounding box center [142, 113] width 144 height 19
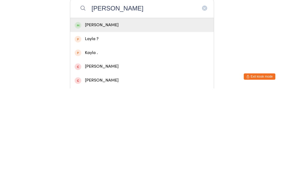
type input "[PERSON_NAME]"
click at [114, 127] on div "[PERSON_NAME]" at bounding box center [142, 130] width 134 height 7
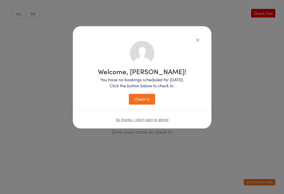
click at [147, 100] on button "Check in" at bounding box center [142, 99] width 26 height 11
click at [148, 98] on button "Check in" at bounding box center [142, 99] width 26 height 11
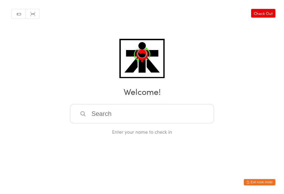
click at [92, 116] on input "search" at bounding box center [142, 113] width 144 height 19
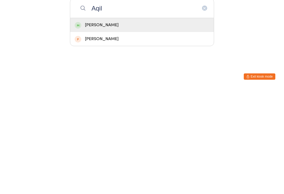
type input "Aqil"
click at [83, 127] on div "[PERSON_NAME]" at bounding box center [142, 130] width 134 height 7
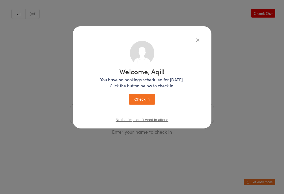
click at [144, 97] on button "Check in" at bounding box center [142, 99] width 26 height 11
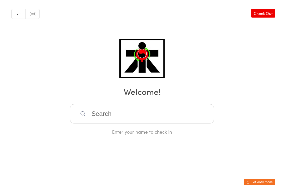
click at [102, 115] on input "search" at bounding box center [142, 113] width 144 height 19
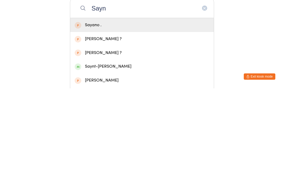
type input "Sayn"
click at [87, 169] on div "Saynt-[PERSON_NAME]" at bounding box center [142, 172] width 134 height 7
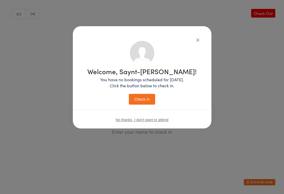
click at [143, 102] on button "Check in" at bounding box center [142, 99] width 26 height 11
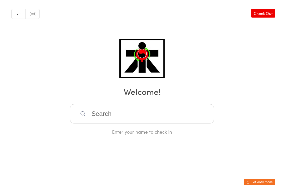
click at [187, 107] on input "search" at bounding box center [142, 113] width 144 height 19
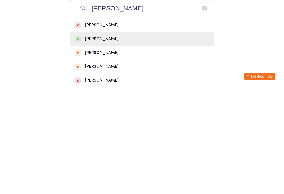
type input "[PERSON_NAME]"
click at [112, 141] on div "[PERSON_NAME]" at bounding box center [142, 144] width 134 height 7
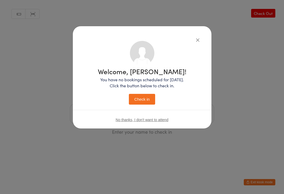
click at [148, 100] on button "Check in" at bounding box center [142, 99] width 26 height 11
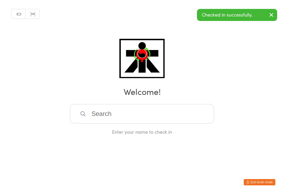
click at [156, 115] on input "search" at bounding box center [142, 113] width 144 height 19
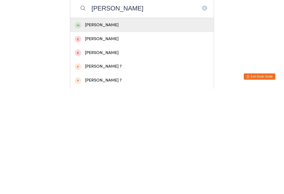
type input "[PERSON_NAME]"
click at [124, 127] on div "[PERSON_NAME]" at bounding box center [142, 130] width 134 height 7
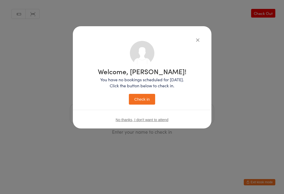
click at [145, 99] on button "Check in" at bounding box center [142, 99] width 26 height 11
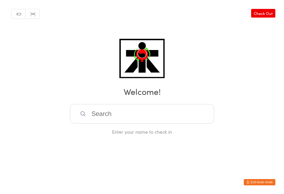
click at [275, 171] on html "You have now entered Kiosk Mode. Members will be able to check themselves in us…" at bounding box center [142, 97] width 284 height 194
click at [188, 114] on input "search" at bounding box center [142, 113] width 144 height 19
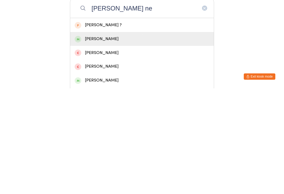
type input "[PERSON_NAME] ne"
click at [87, 141] on div "[PERSON_NAME]" at bounding box center [142, 144] width 134 height 7
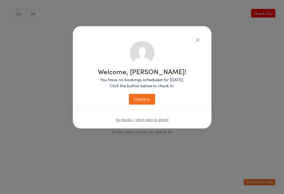
click at [150, 97] on button "Check in" at bounding box center [142, 99] width 26 height 11
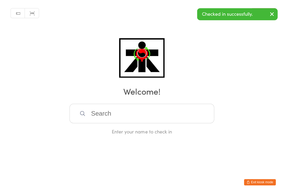
click at [93, 117] on input "search" at bounding box center [142, 113] width 144 height 19
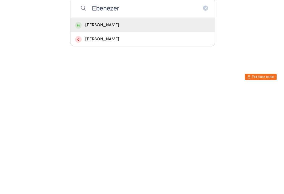
type input "Ebenezer"
click at [88, 127] on div "[PERSON_NAME]" at bounding box center [142, 130] width 134 height 7
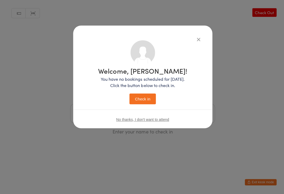
click at [140, 102] on button "Check in" at bounding box center [142, 99] width 26 height 11
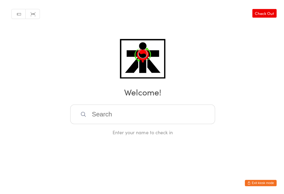
click at [150, 114] on input "search" at bounding box center [142, 113] width 144 height 19
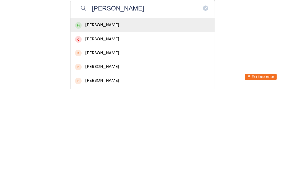
type input "[PERSON_NAME]"
click at [112, 127] on div "[PERSON_NAME]" at bounding box center [142, 130] width 134 height 7
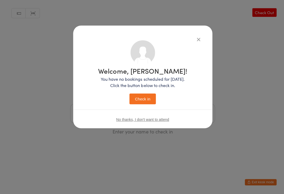
click at [145, 98] on button "Check in" at bounding box center [142, 99] width 26 height 11
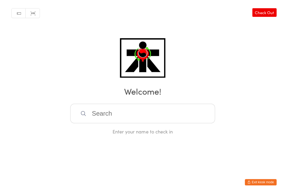
click at [150, 115] on input "search" at bounding box center [142, 113] width 144 height 19
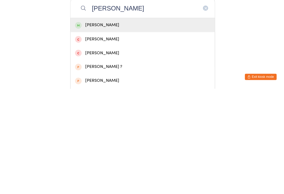
type input "[PERSON_NAME]"
click at [88, 124] on div "[PERSON_NAME]" at bounding box center [141, 131] width 143 height 14
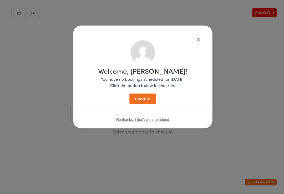
click at [143, 100] on button "Check in" at bounding box center [142, 99] width 26 height 11
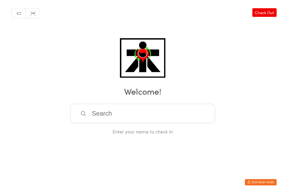
click at [98, 113] on input "search" at bounding box center [142, 113] width 144 height 19
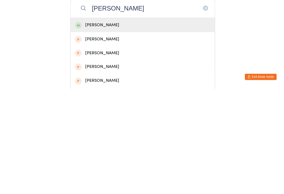
type input "[PERSON_NAME]"
click at [108, 127] on div "[PERSON_NAME]" at bounding box center [142, 130] width 134 height 7
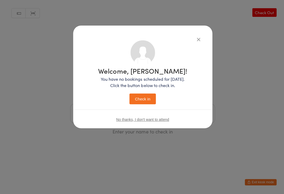
click at [140, 102] on button "Check in" at bounding box center [142, 99] width 26 height 11
